Goal: Information Seeking & Learning: Learn about a topic

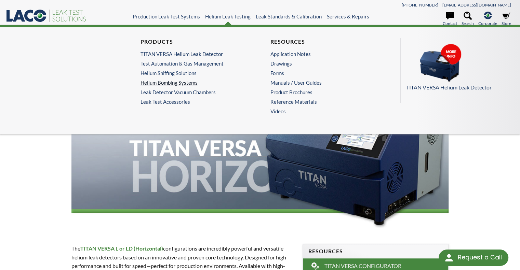
click at [178, 80] on link "Helium Bombing Systems" at bounding box center [193, 83] width 106 height 6
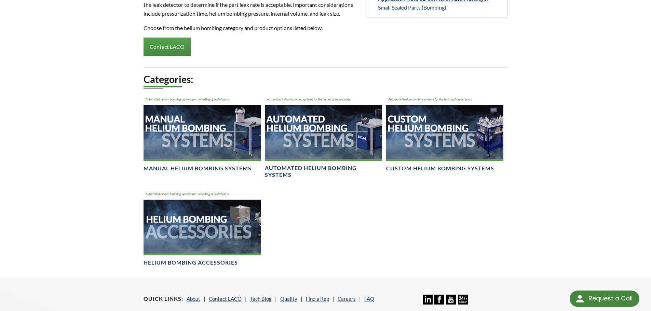
scroll to position [171, 0]
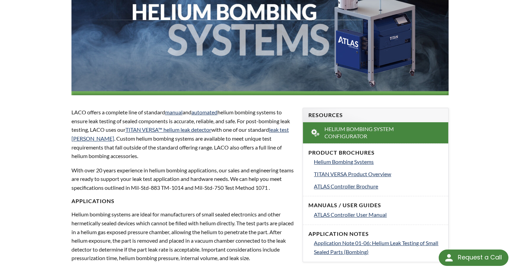
scroll to position [204, 0]
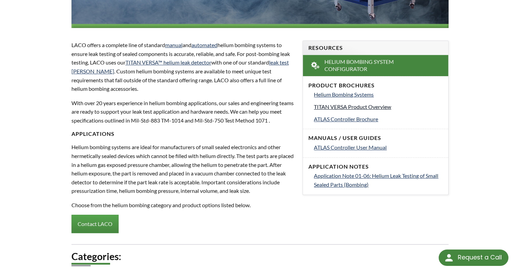
click at [347, 107] on span "TITAN VERSA Product Overview" at bounding box center [352, 107] width 77 height 6
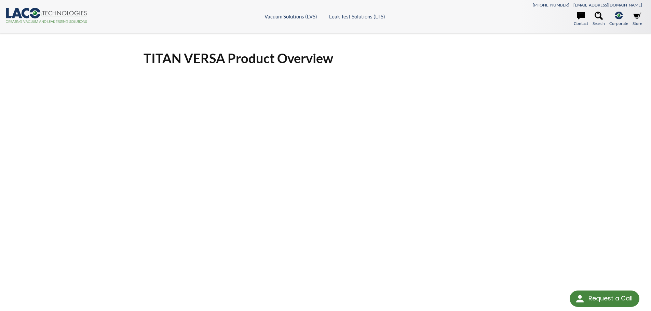
click at [24, 10] on icon at bounding box center [26, 13] width 8 height 10
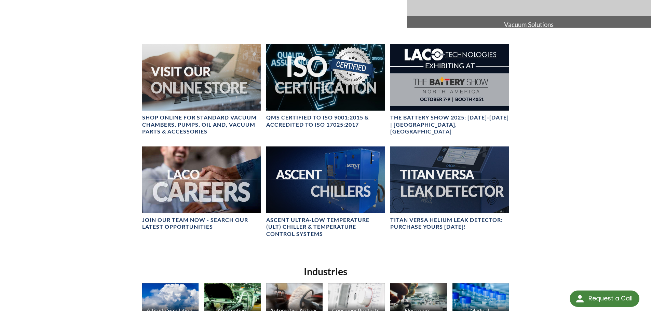
scroll to position [376, 0]
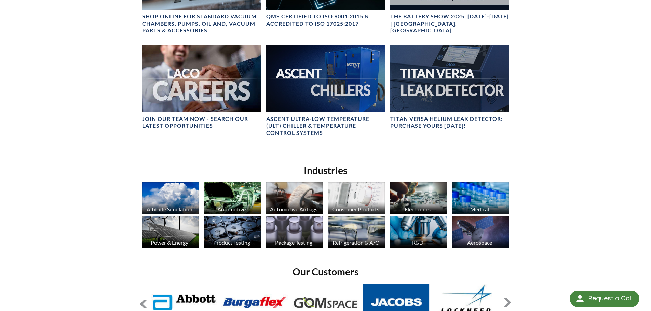
click at [180, 232] on img at bounding box center [170, 232] width 57 height 32
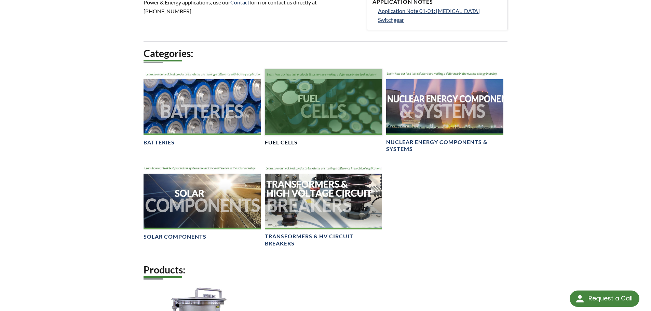
scroll to position [376, 0]
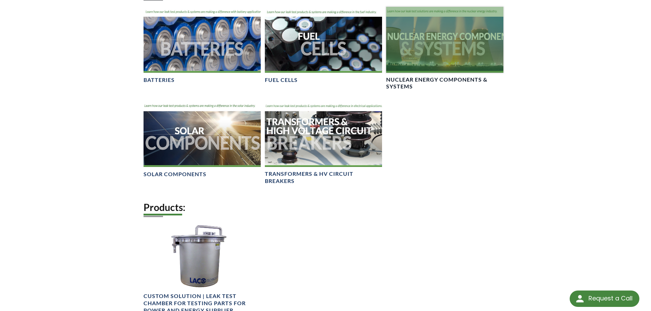
click at [464, 26] on div at bounding box center [444, 40] width 117 height 66
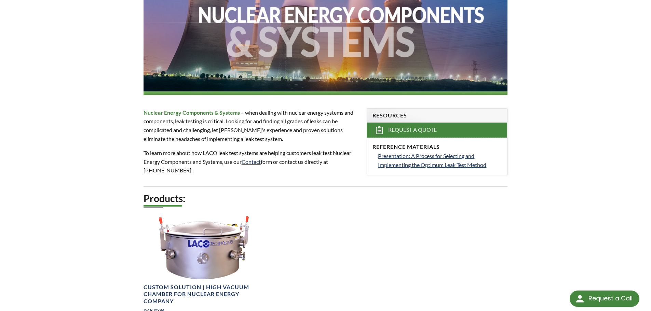
scroll to position [171, 0]
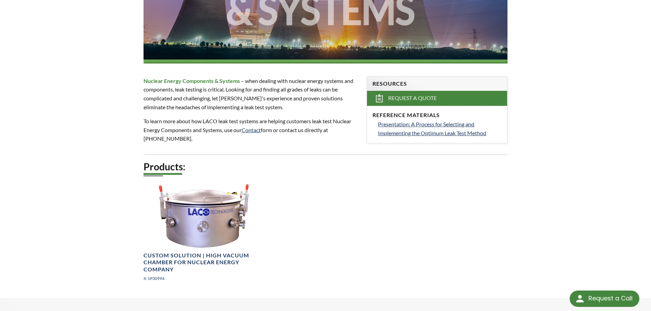
click at [325, 170] on h2 "Products:" at bounding box center [326, 167] width 364 height 13
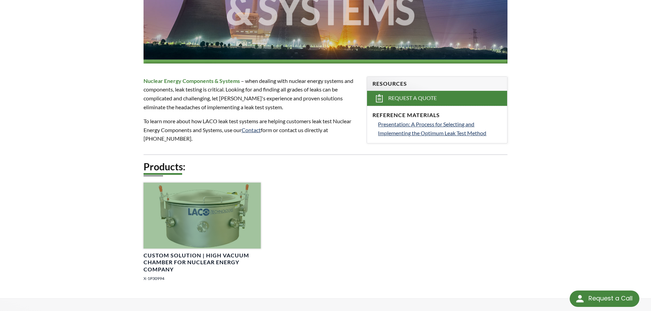
click at [209, 214] on div at bounding box center [202, 216] width 117 height 66
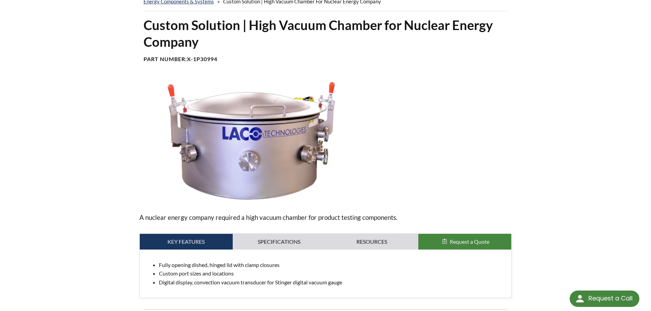
scroll to position [103, 0]
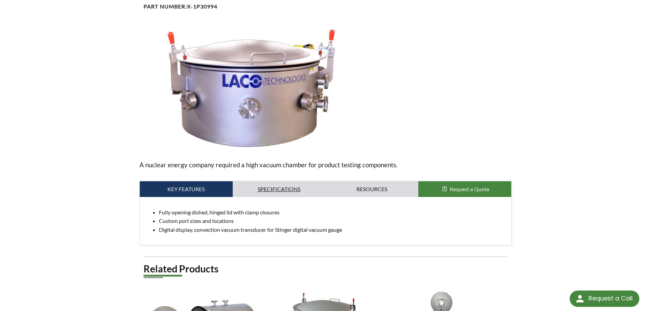
click at [269, 193] on link "Specifications" at bounding box center [279, 190] width 93 height 16
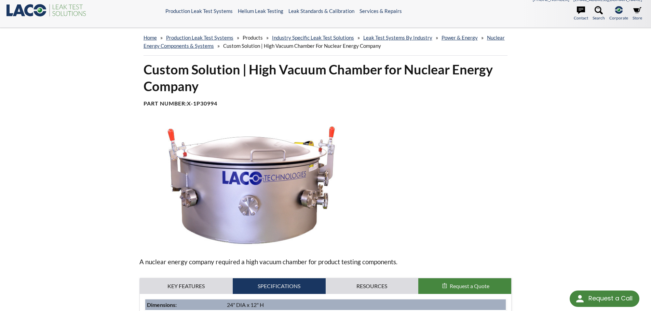
scroll to position [137, 0]
